Goal: Information Seeking & Learning: Learn about a topic

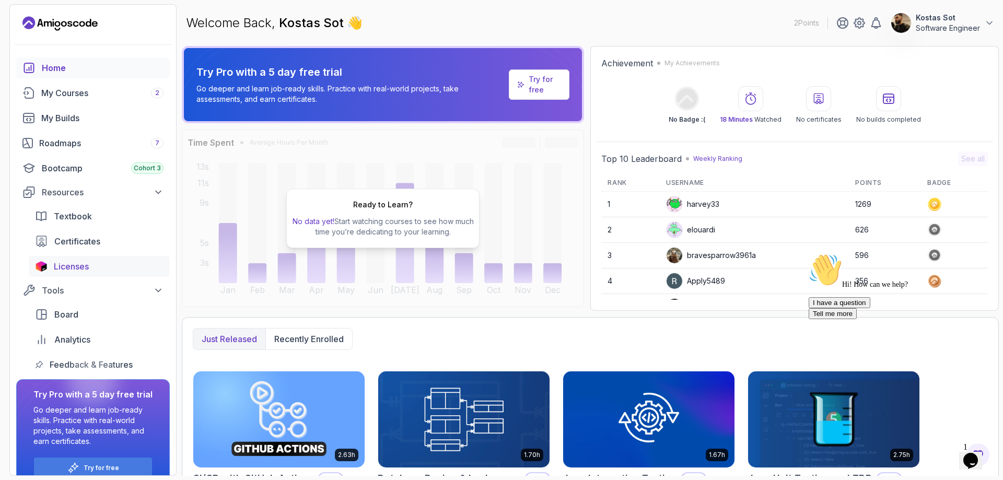
click at [74, 271] on span "Licenses" at bounding box center [71, 266] width 35 height 13
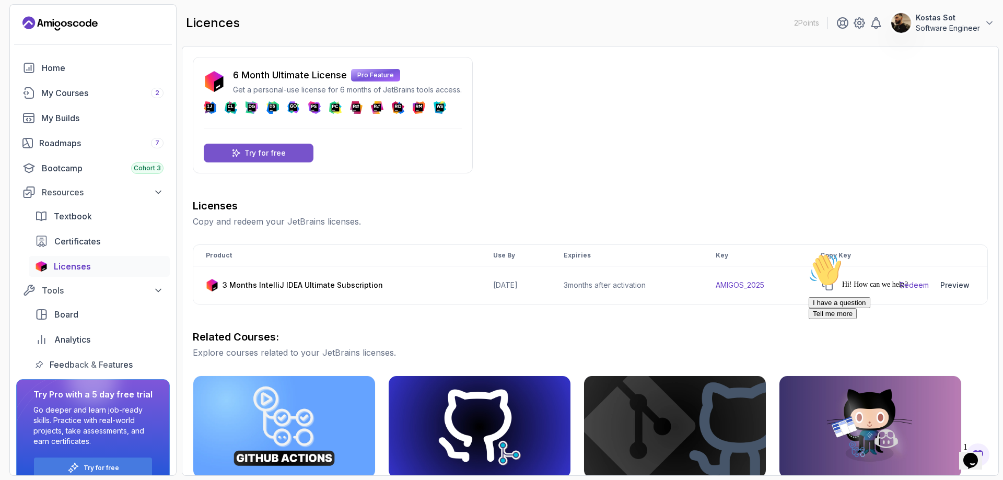
click at [288, 160] on div "Try for free" at bounding box center [259, 153] width 110 height 19
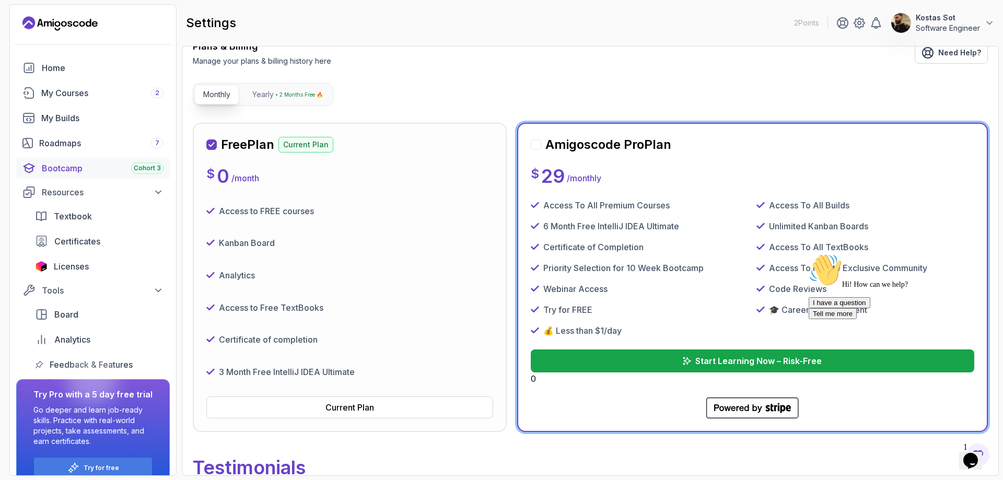
scroll to position [66, 0]
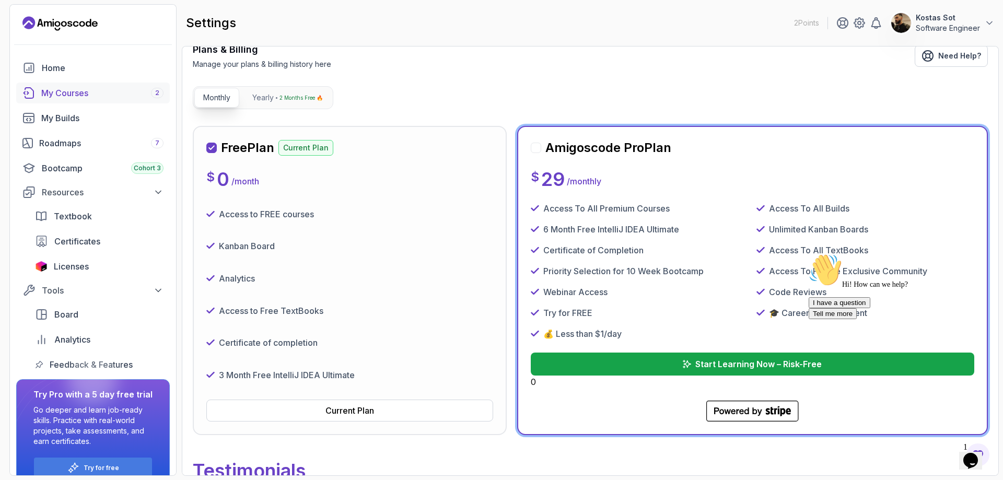
click at [88, 97] on div "My Courses 2" at bounding box center [102, 93] width 122 height 13
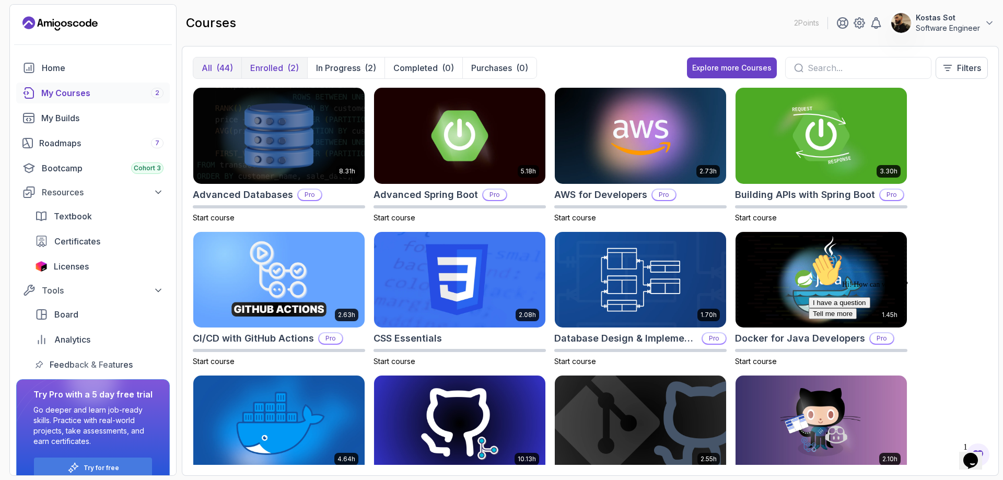
click at [272, 61] on button "Enrolled (2)" at bounding box center [274, 67] width 66 height 21
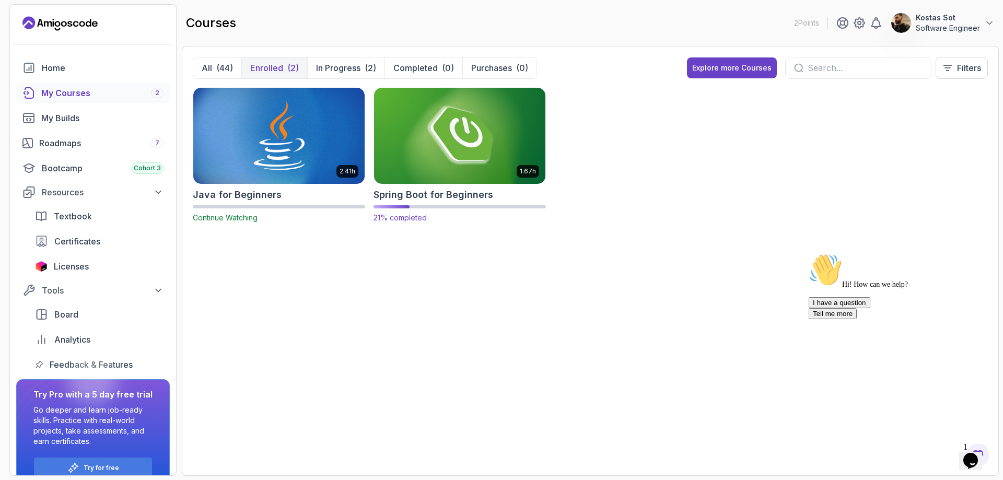
click at [445, 150] on img at bounding box center [460, 135] width 180 height 101
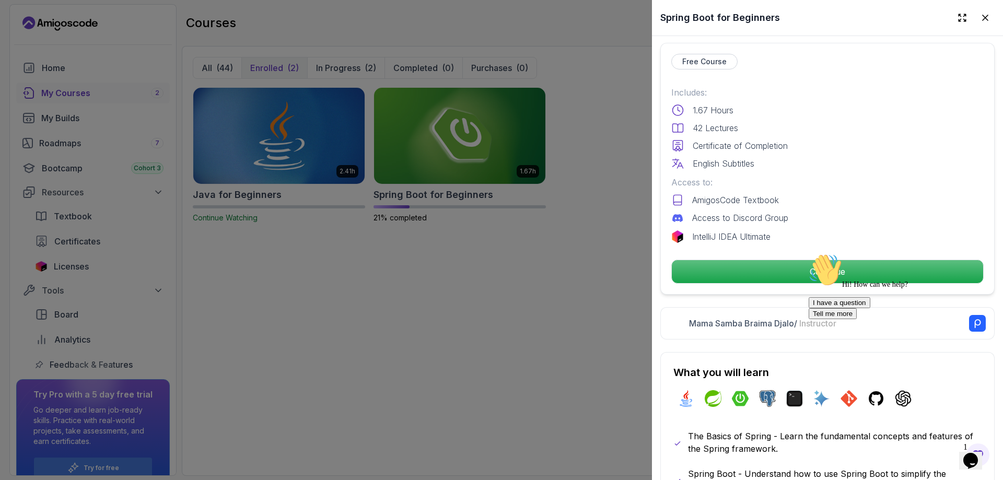
scroll to position [261, 0]
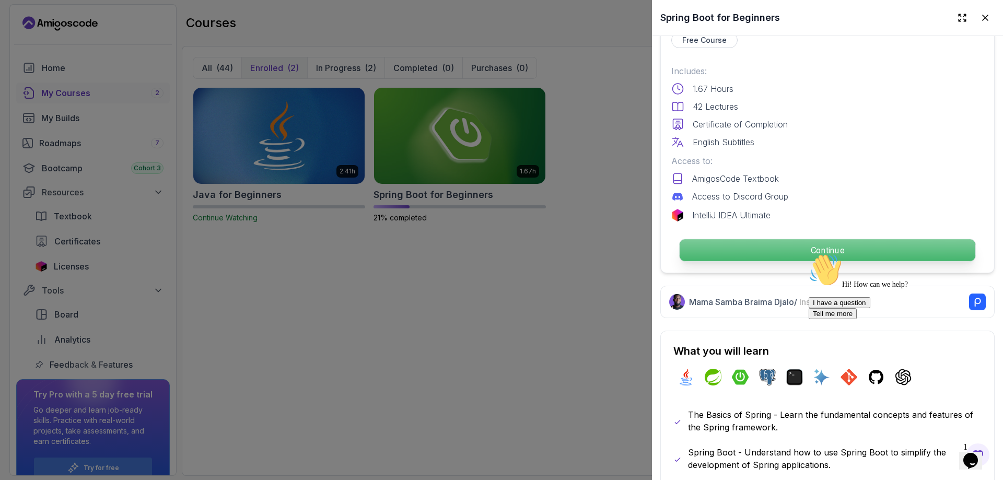
click at [823, 248] on p "Continue" at bounding box center [827, 250] width 296 height 22
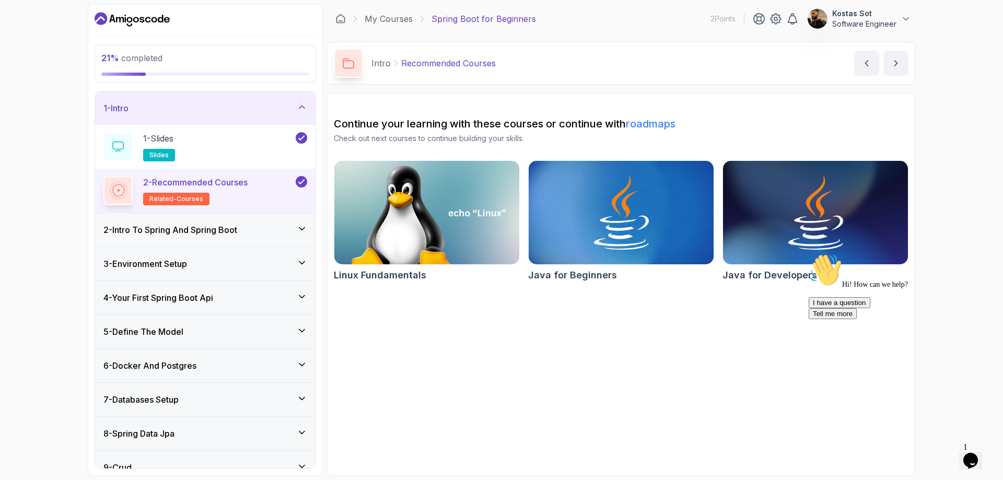
click at [271, 232] on div "2 - Intro To Spring And Spring Boot" at bounding box center [205, 229] width 204 height 13
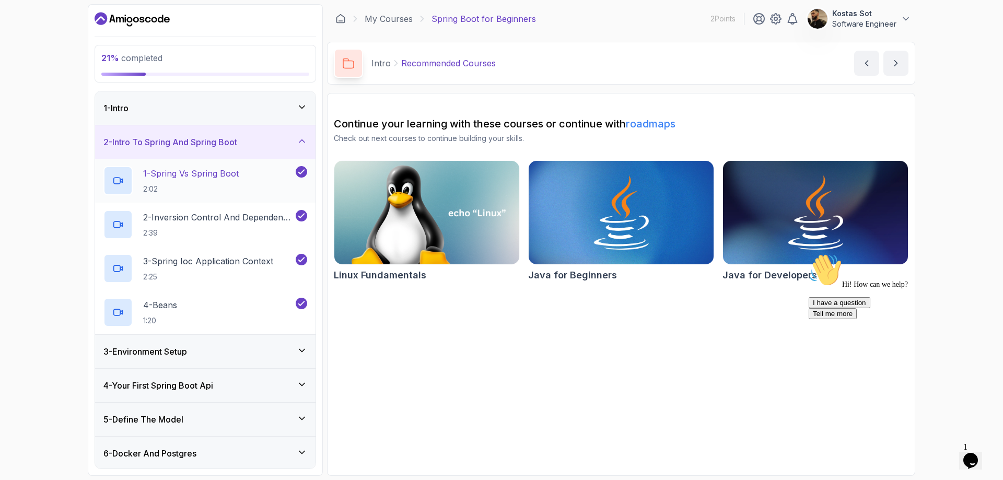
click at [242, 193] on div "1 - Spring Vs Spring Boot 2:02" at bounding box center [198, 180] width 190 height 29
